Goal: Information Seeking & Learning: Understand process/instructions

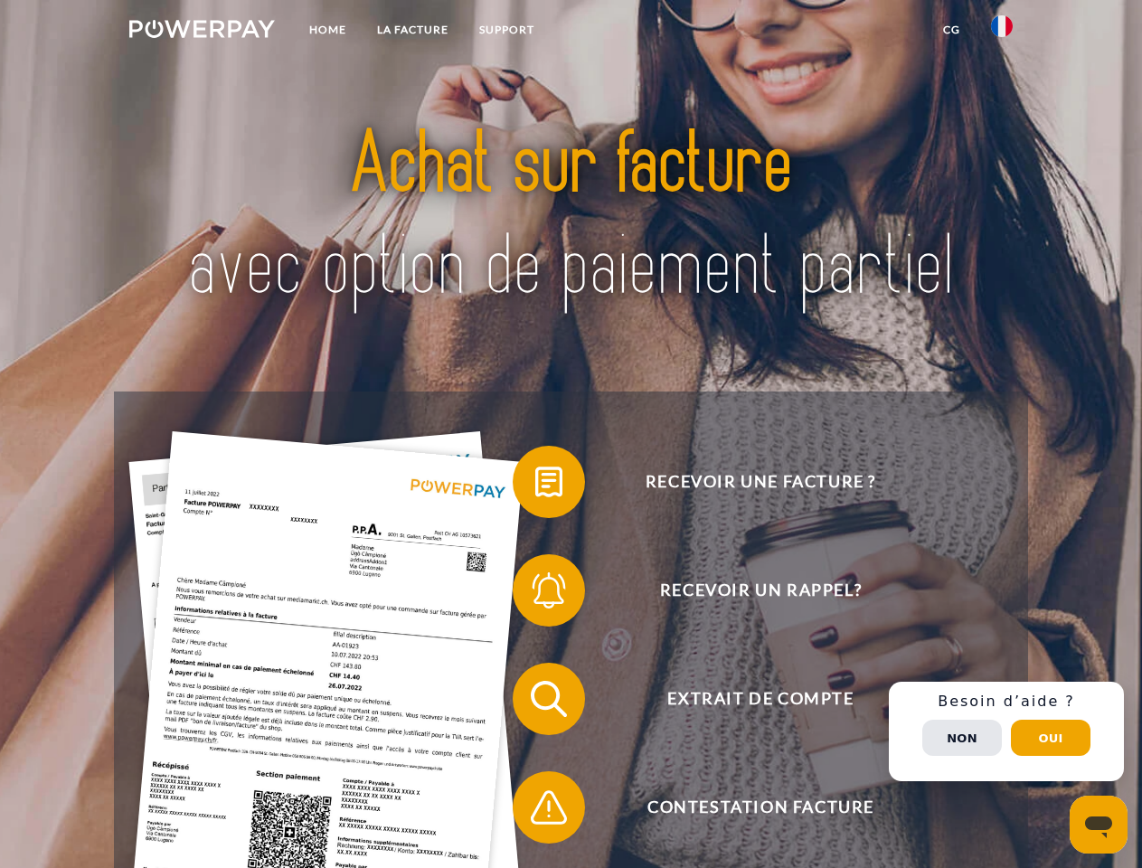
click at [202, 32] on img at bounding box center [202, 29] width 146 height 18
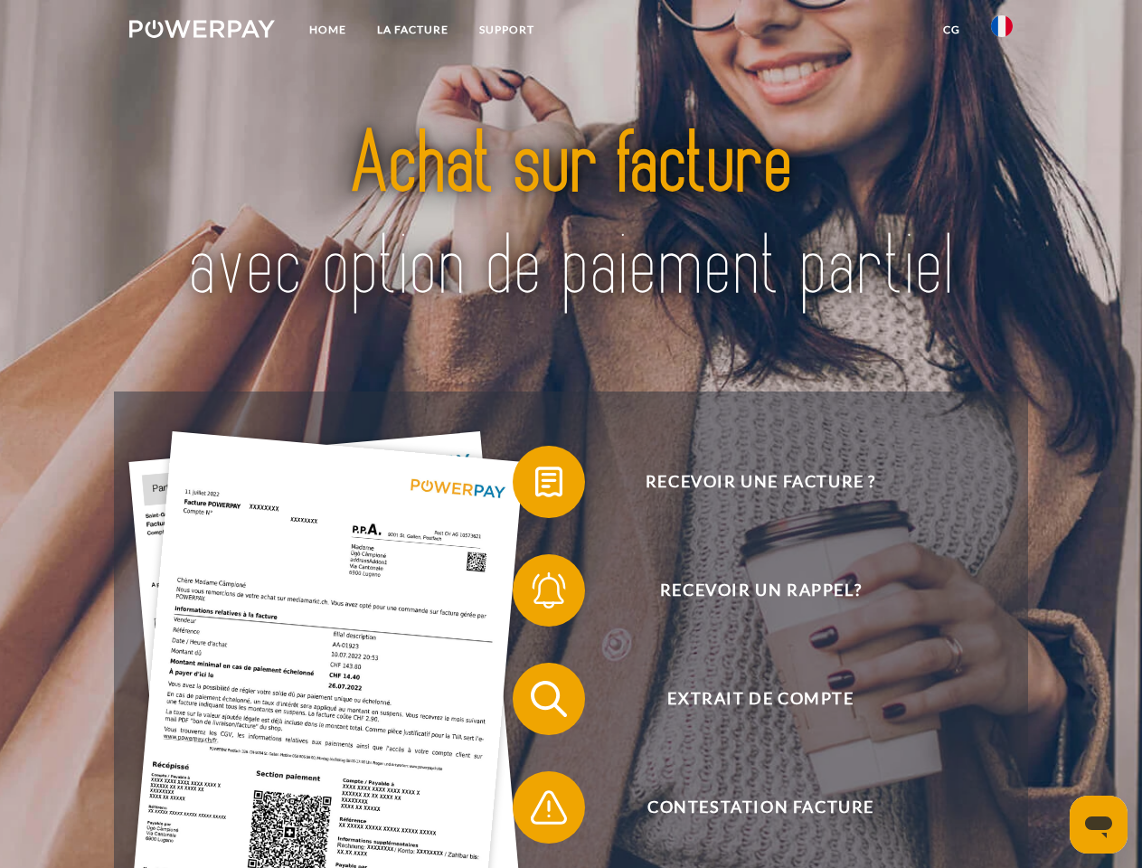
click at [1002, 32] on img at bounding box center [1002, 26] width 22 height 22
click at [951, 30] on link "CG" at bounding box center [951, 30] width 48 height 33
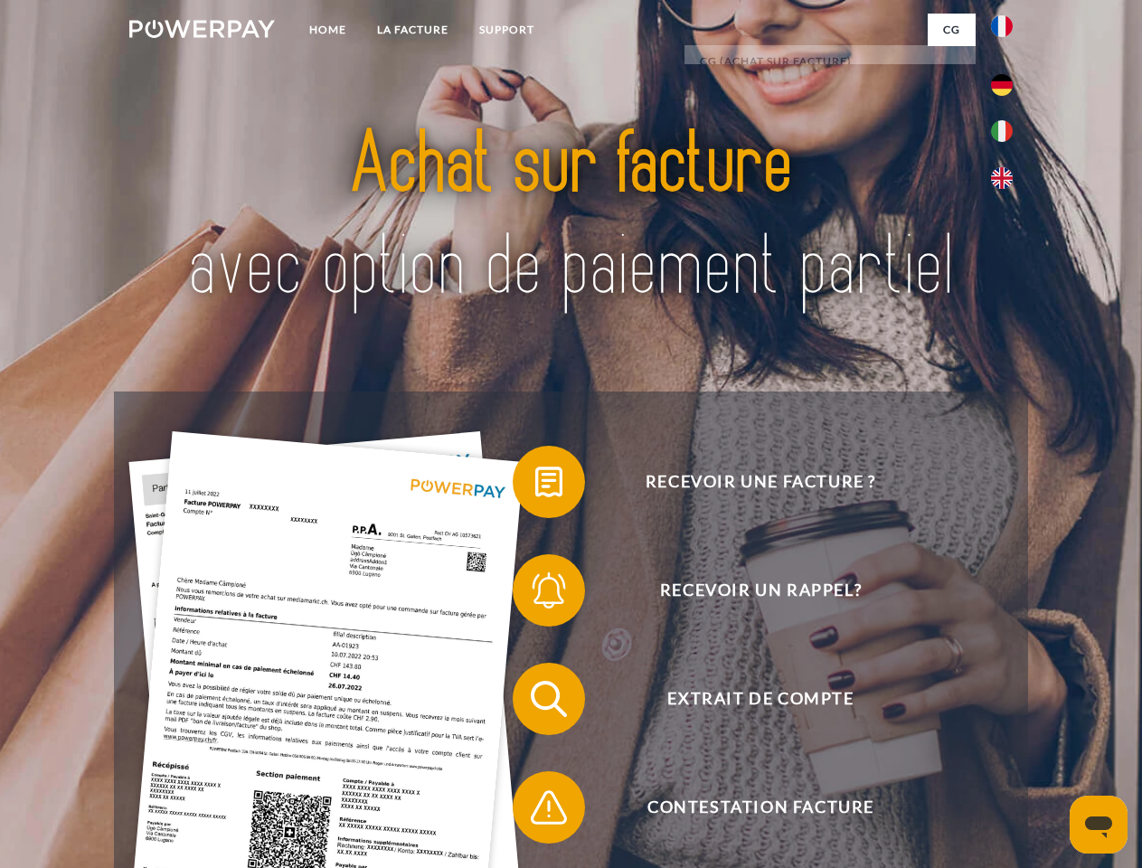
click at [535, 485] on span at bounding box center [521, 482] width 90 height 90
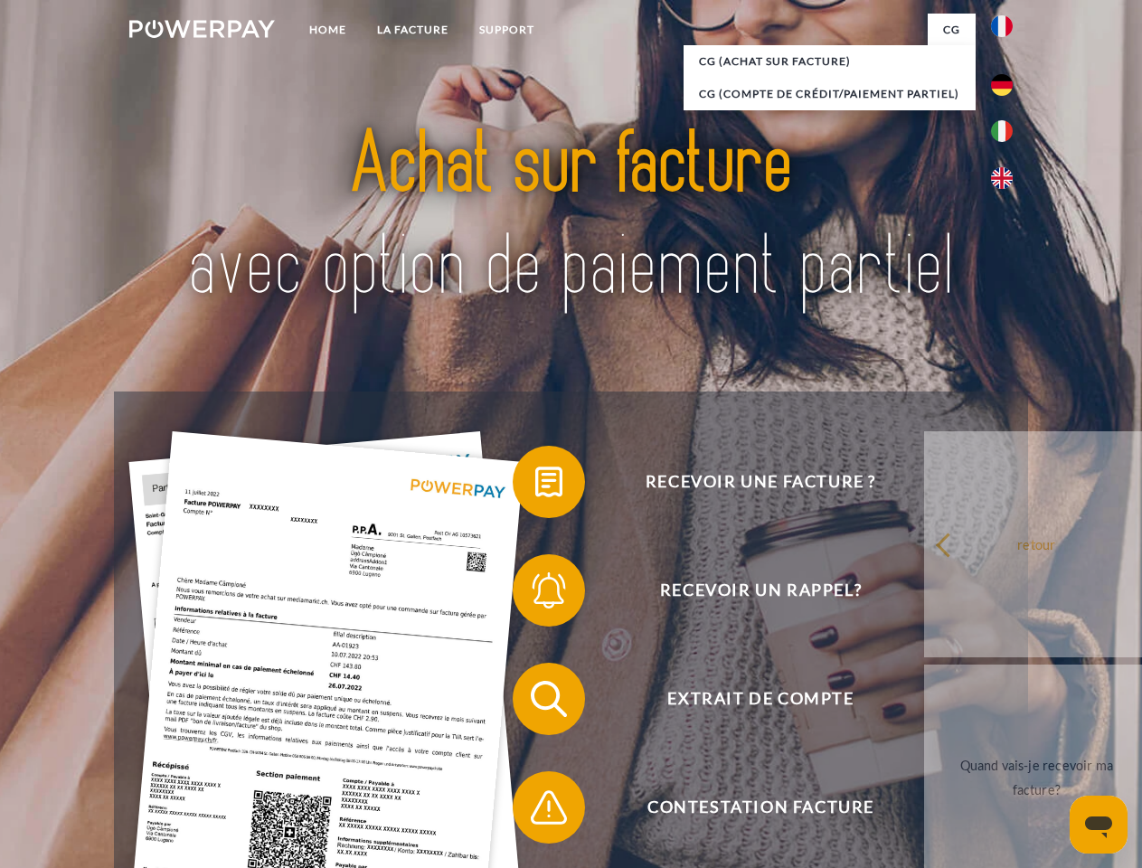
click at [535, 594] on span at bounding box center [521, 590] width 90 height 90
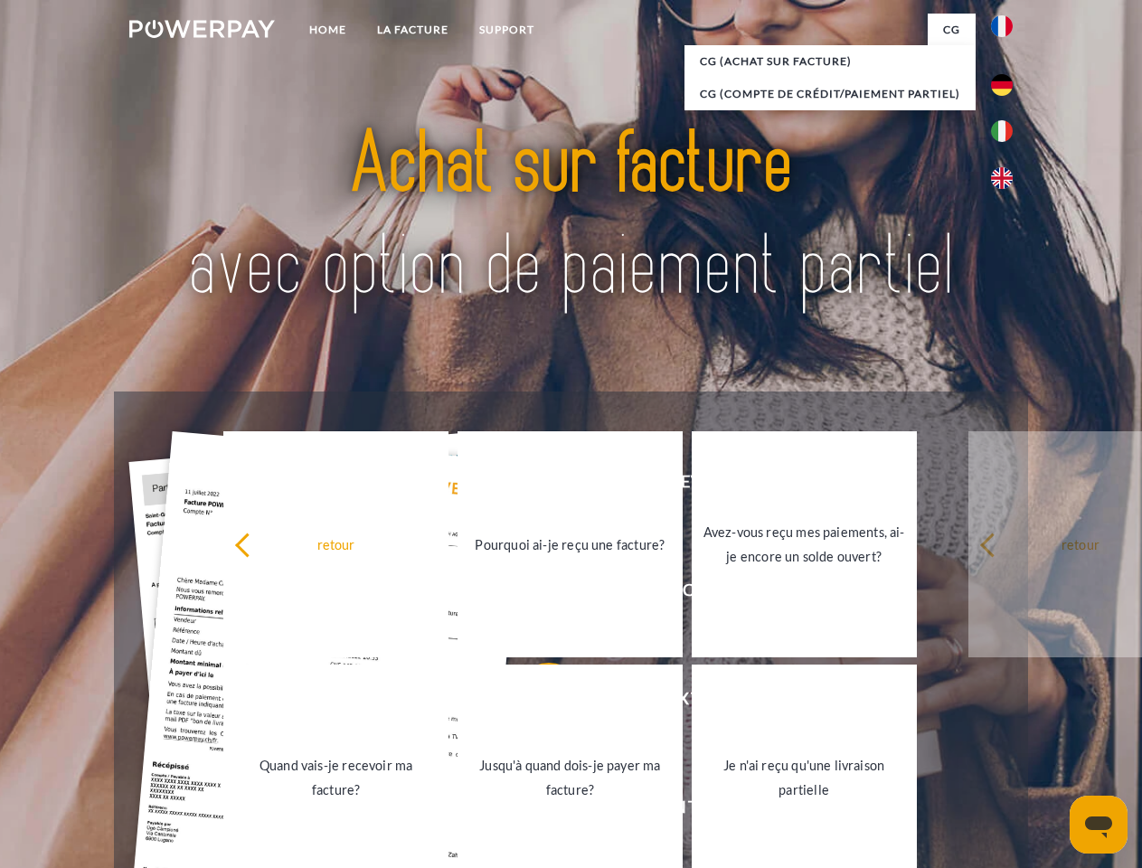
click at [535, 702] on link "Jusqu'à quand dois-je payer ma facture?" at bounding box center [569, 777] width 225 height 226
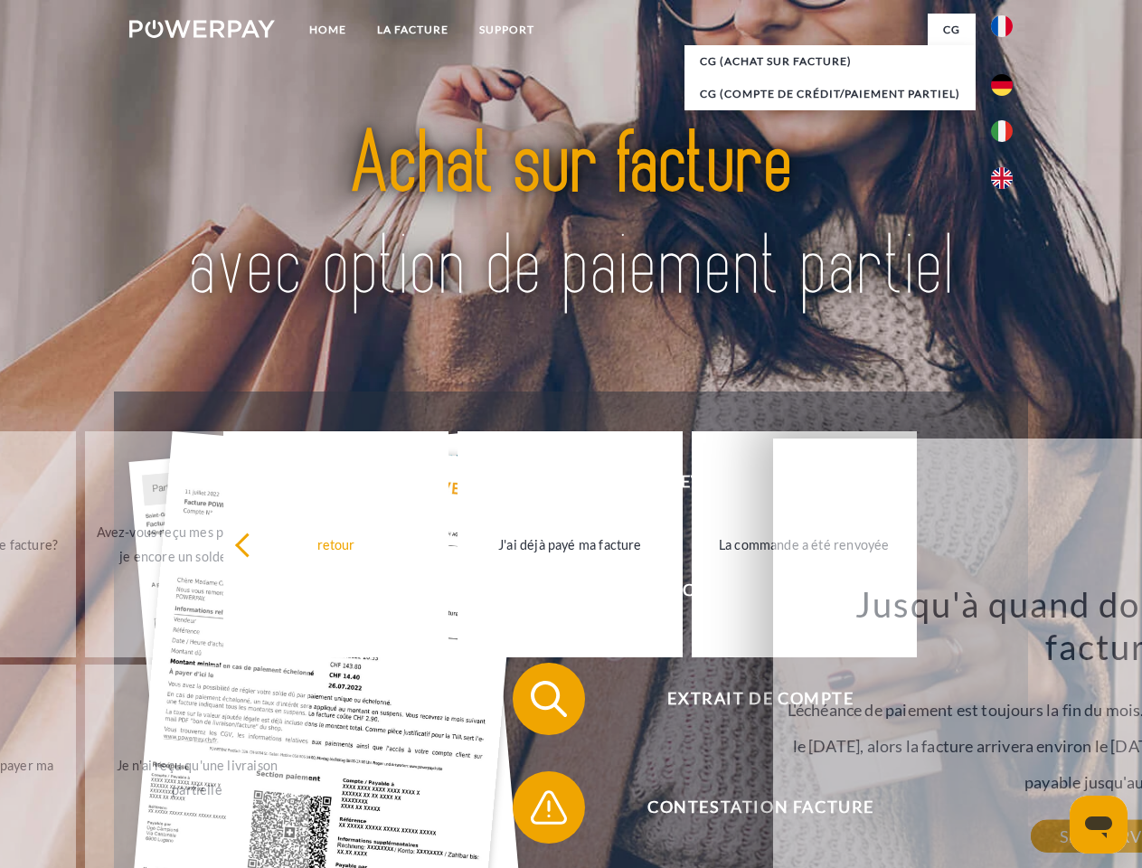
click at [535, 811] on span at bounding box center [521, 807] width 90 height 90
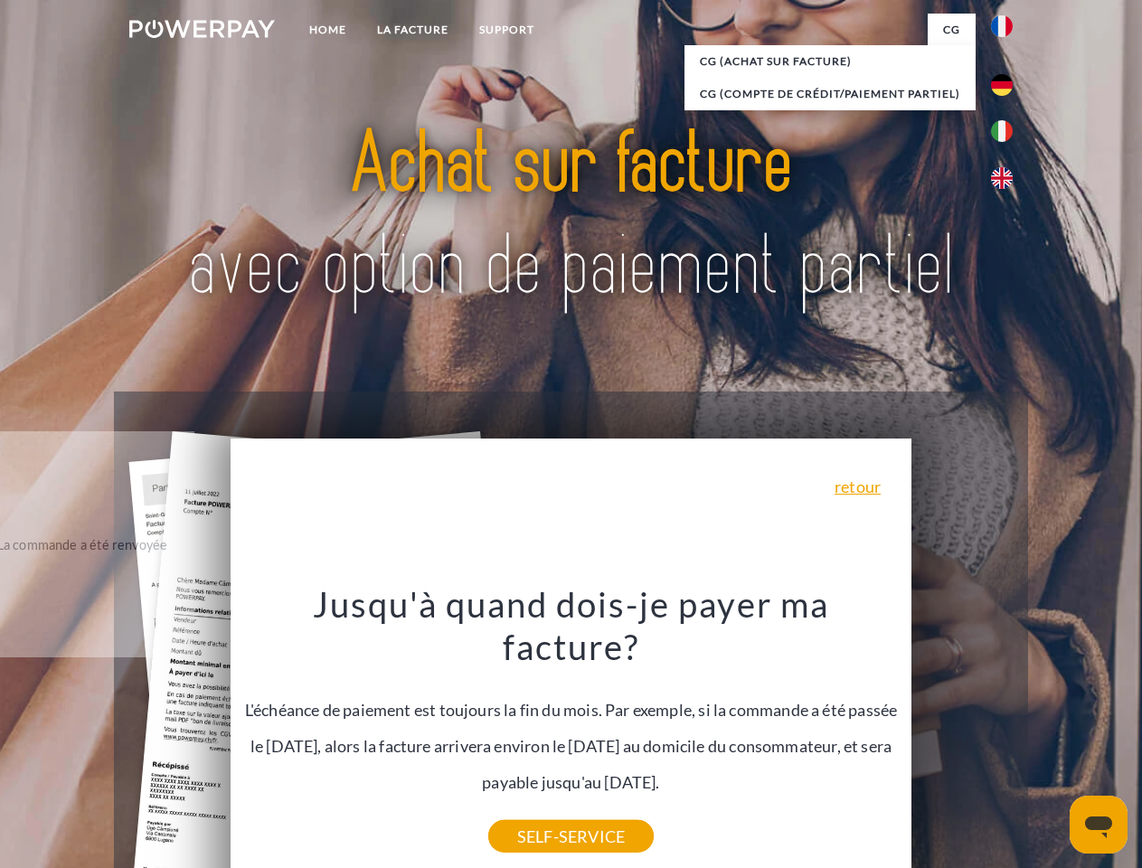
click at [1006, 731] on div "Recevoir une facture ? Recevoir un rappel? Extrait de compte retour" at bounding box center [570, 752] width 913 height 723
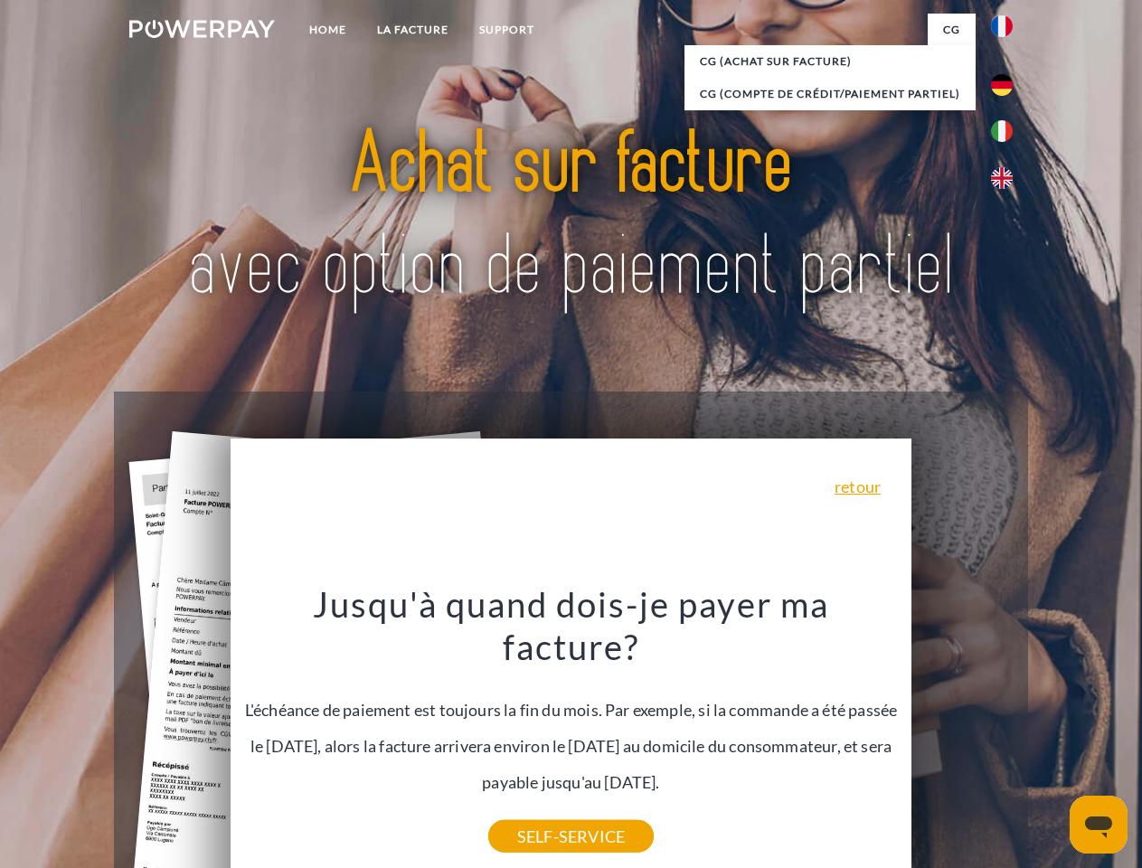
click at [962, 735] on span "Extrait de compte" at bounding box center [760, 699] width 443 height 72
click at [1050, 738] on header "Home LA FACTURE Support" at bounding box center [571, 624] width 1142 height 1248
